Goal: Book appointment/travel/reservation

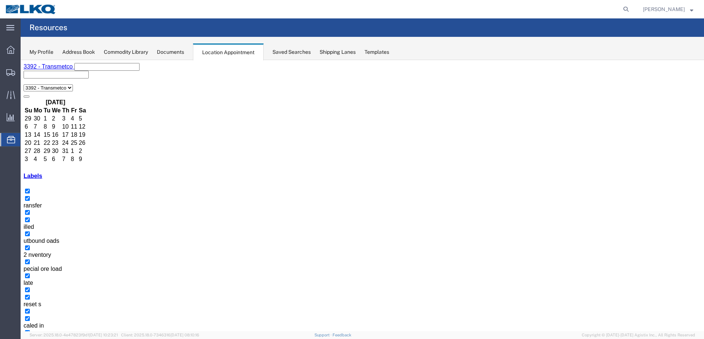
click at [35, 338] on button "button" at bounding box center [32, 344] width 6 height 2
drag, startPoint x: 230, startPoint y: 142, endPoint x: 232, endPoint y: 149, distance: 7.2
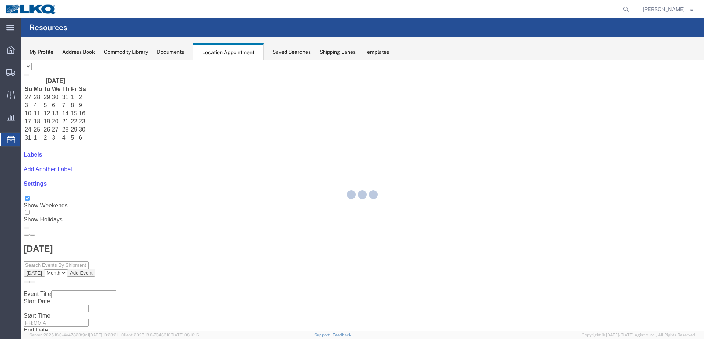
select select "28018"
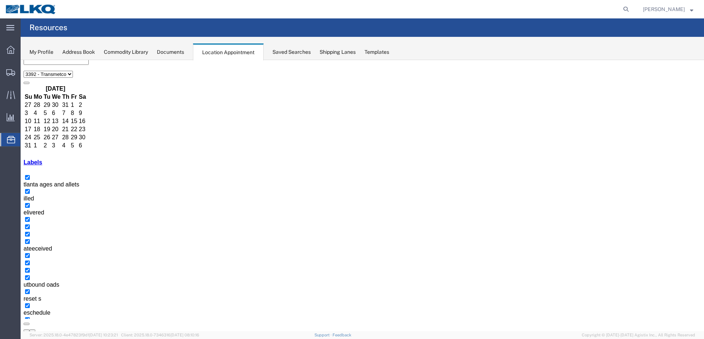
scroll to position [1, 0]
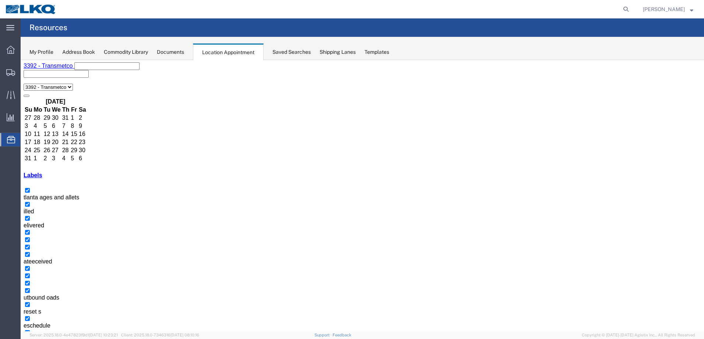
click at [631, 14] on icon at bounding box center [626, 9] width 10 height 10
click at [585, 10] on input "search" at bounding box center [509, 9] width 224 height 18
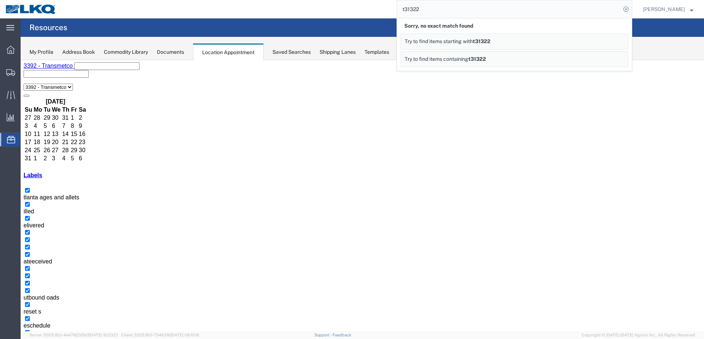
click at [446, 9] on input "t31322" at bounding box center [509, 9] width 224 height 18
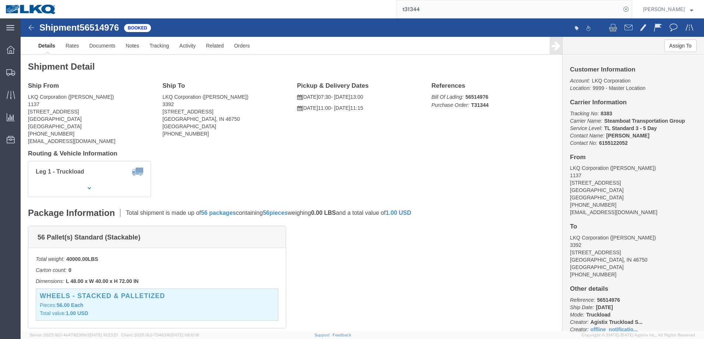
click at [464, 13] on input "t31344" at bounding box center [509, 9] width 224 height 18
type input "t31356"
click at [447, 8] on input "t31356" at bounding box center [509, 9] width 224 height 18
click at [8, 140] on icon at bounding box center [11, 139] width 8 height 7
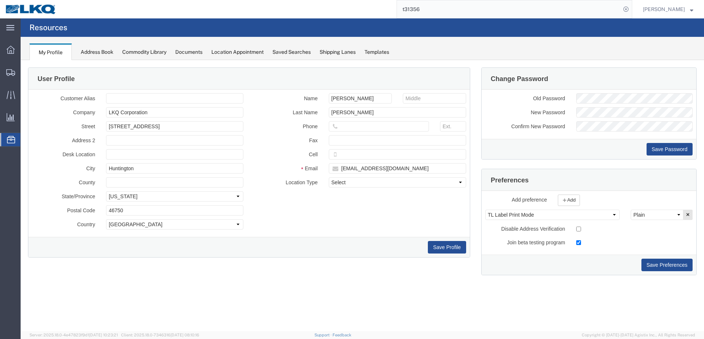
drag, startPoint x: 233, startPoint y: 45, endPoint x: 234, endPoint y: 49, distance: 4.1
click at [234, 47] on div "My Profile Address Book Commodity Library Documents Location Appointment Saved …" at bounding box center [362, 48] width 683 height 23
click at [235, 50] on div "Location Appointment" at bounding box center [237, 52] width 52 height 8
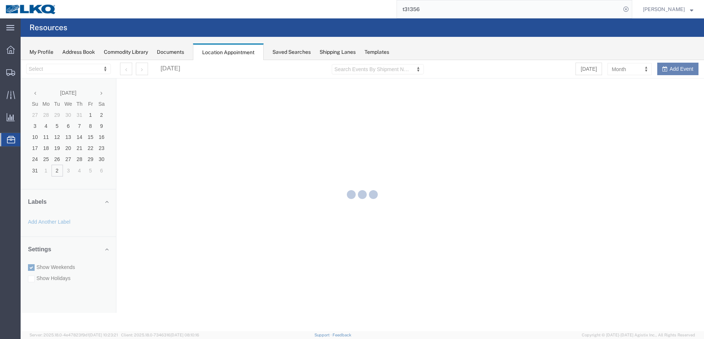
select select "28018"
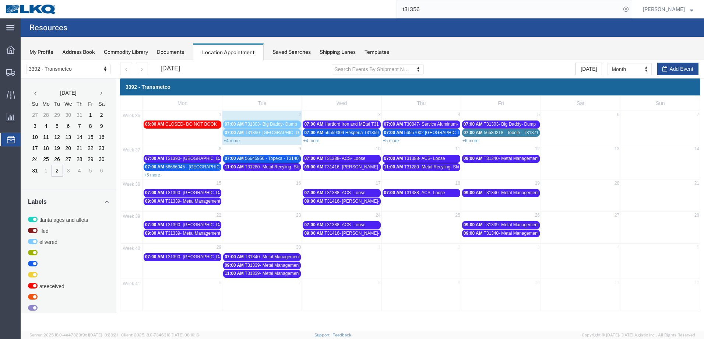
click at [457, 11] on input "t31356" at bounding box center [509, 9] width 224 height 18
type input "t"
click at [452, 7] on input "t31356" at bounding box center [509, 9] width 224 height 18
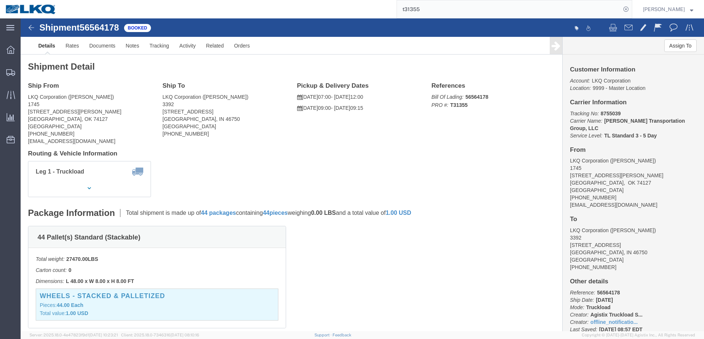
click at [468, 11] on input "t31355" at bounding box center [509, 9] width 224 height 18
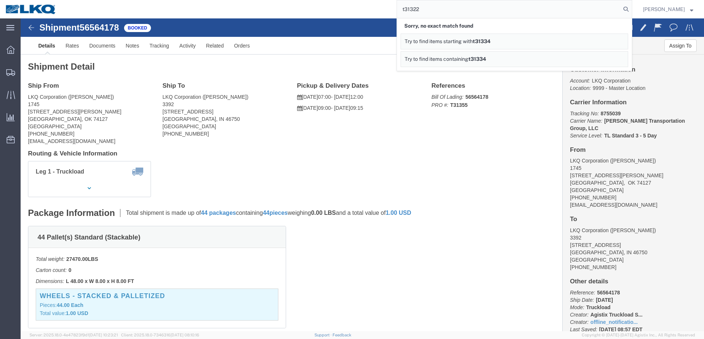
type input "t31322"
click at [9, 140] on icon at bounding box center [11, 139] width 8 height 7
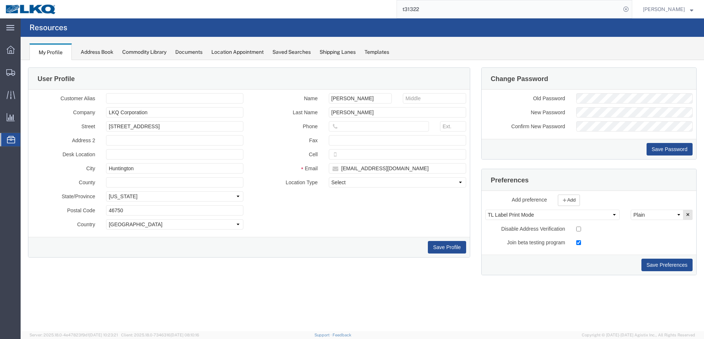
click at [250, 52] on div "Location Appointment" at bounding box center [237, 52] width 52 height 8
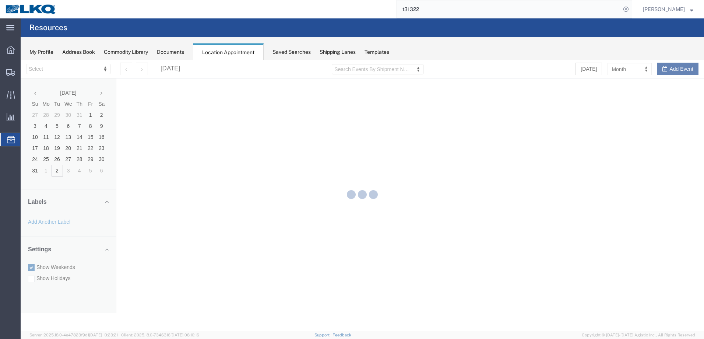
select select "28018"
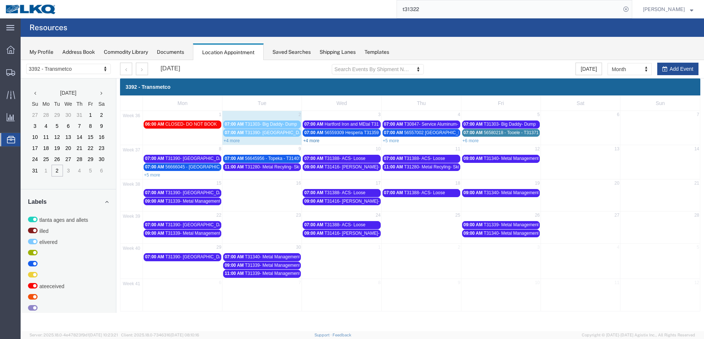
click at [312, 142] on link "+4 more" at bounding box center [311, 140] width 16 height 5
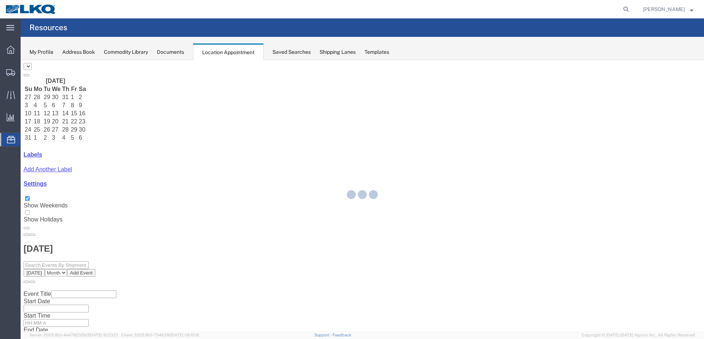
select select "28018"
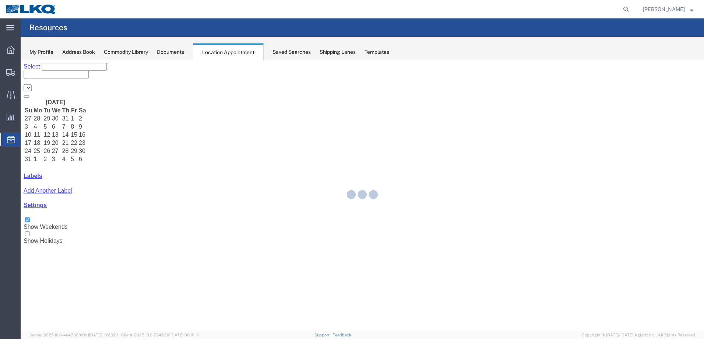
select select "28018"
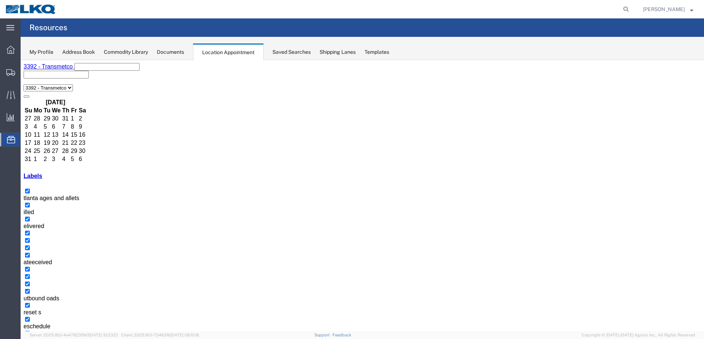
select select "1"
select select
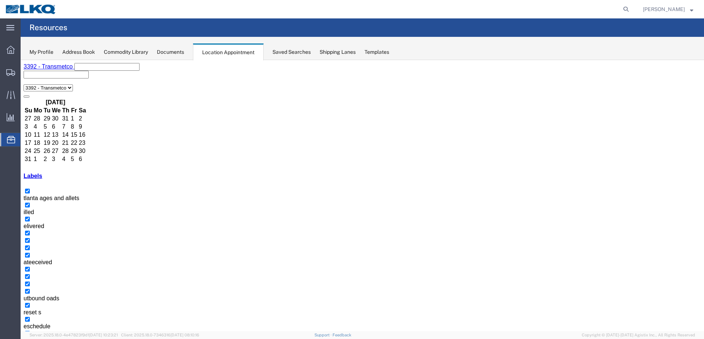
select select "1"
select select "23"
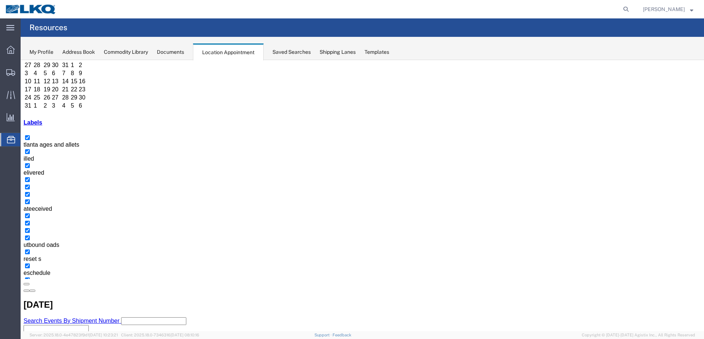
scroll to position [37, 0]
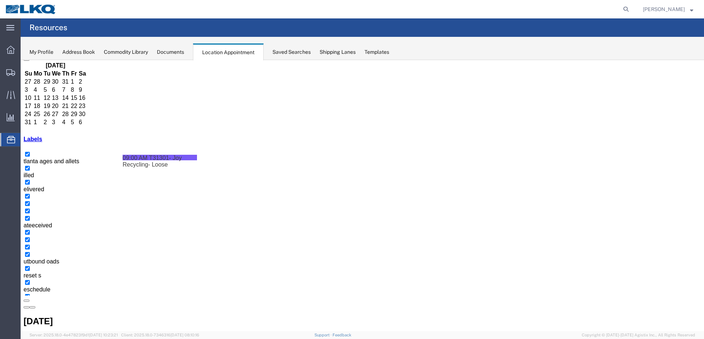
drag, startPoint x: 203, startPoint y: 196, endPoint x: 282, endPoint y: 194, distance: 78.5
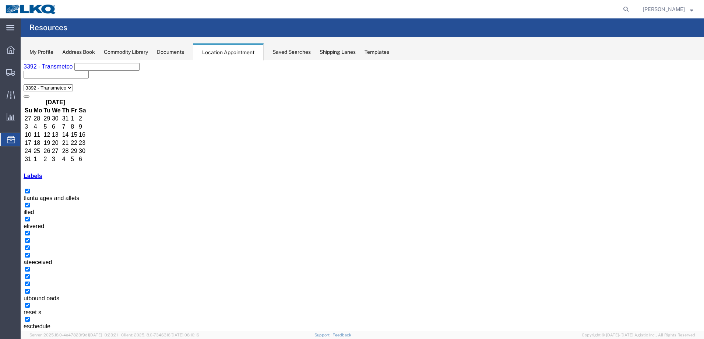
select select "1"
select select
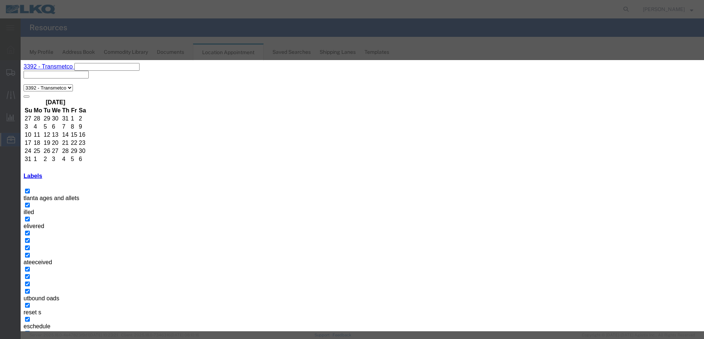
type input "T31424- Alloy Wheel- Skidded"
drag, startPoint x: 380, startPoint y: 136, endPoint x: 390, endPoint y: 136, distance: 10.7
type input "9:00 AM"
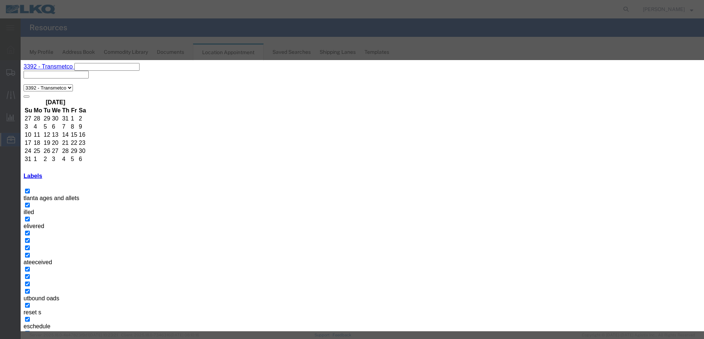
type input "th"
select select "23"
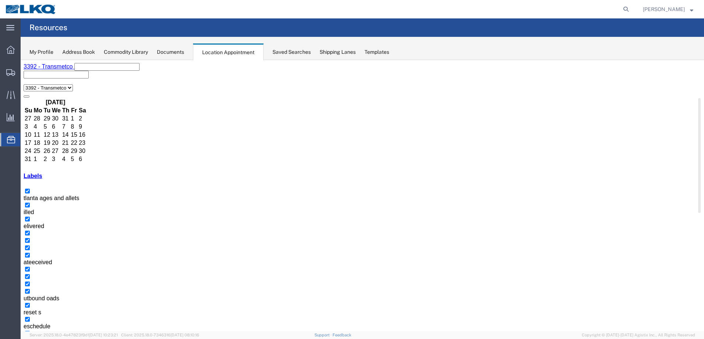
drag, startPoint x: 129, startPoint y: 69, endPoint x: 277, endPoint y: 147, distance: 166.5
click at [29, 338] on button "button" at bounding box center [27, 344] width 6 height 2
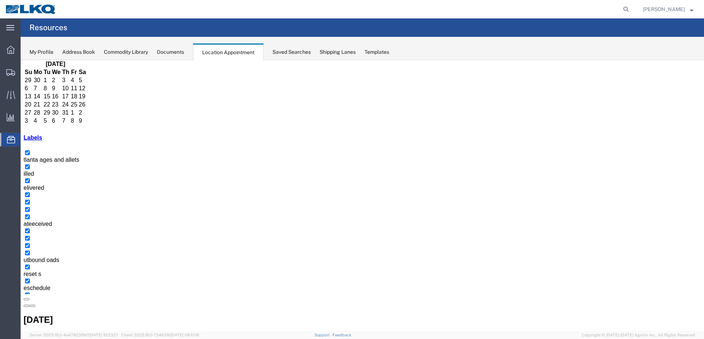
scroll to position [51, 0]
